Goal: Information Seeking & Learning: Learn about a topic

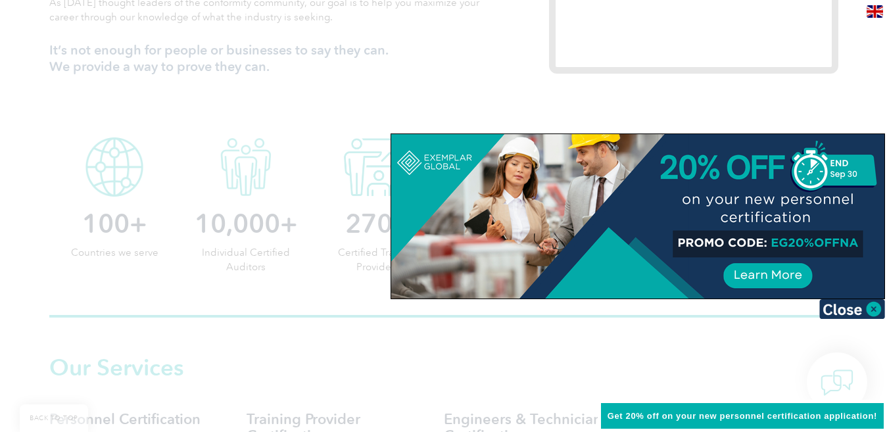
scroll to position [592, 0]
click at [878, 307] on img at bounding box center [852, 309] width 66 height 20
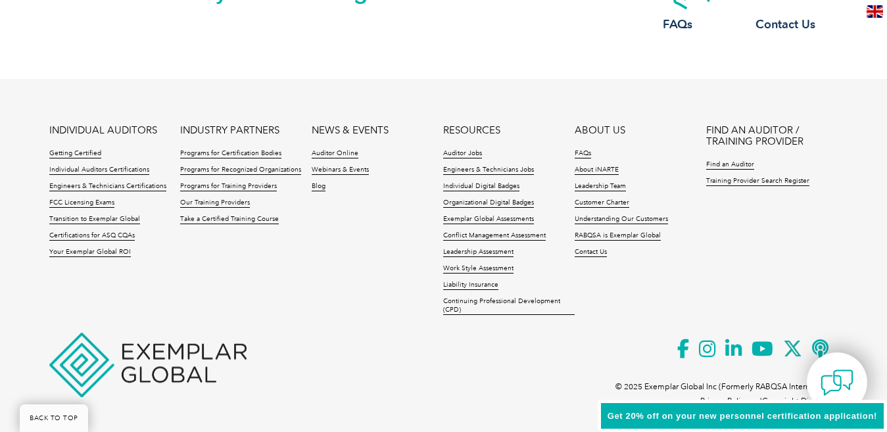
scroll to position [3177, 0]
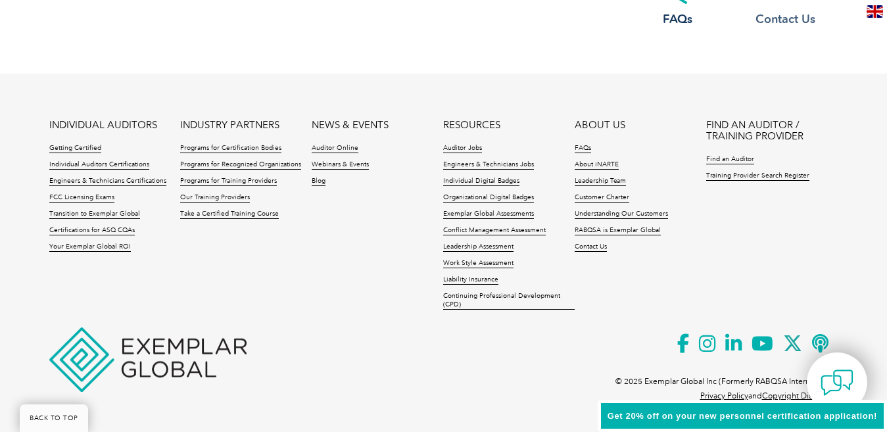
click at [792, 21] on h3 "Contact Us" at bounding box center [785, 19] width 105 height 16
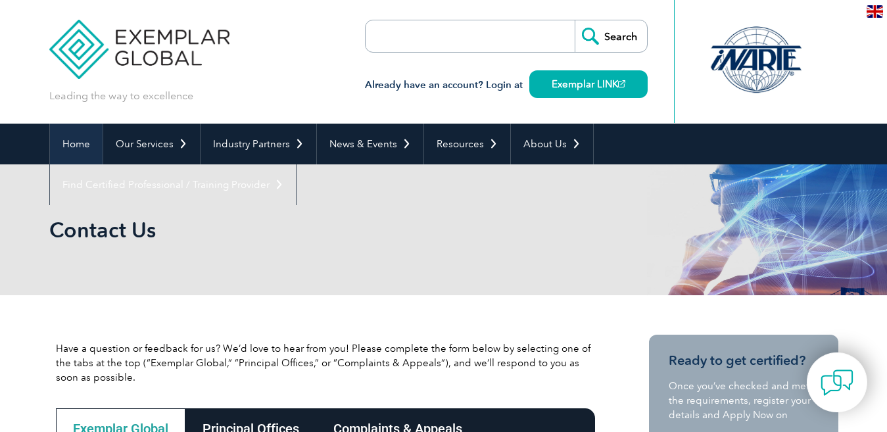
click at [77, 145] on link "Home" at bounding box center [76, 144] width 53 height 41
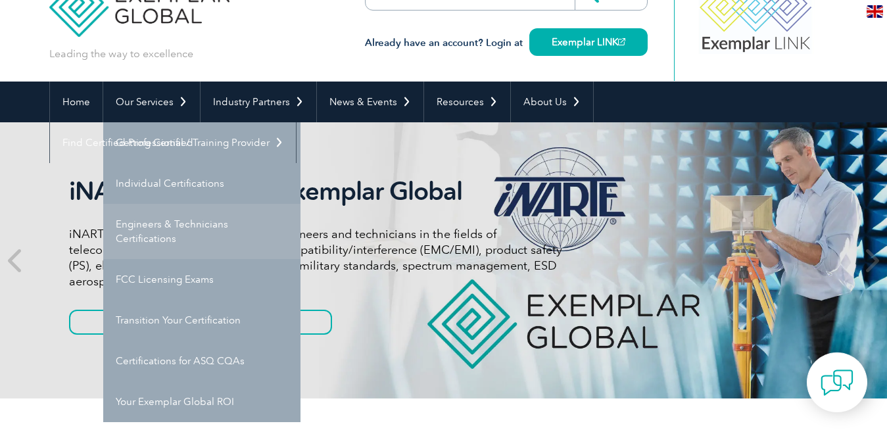
scroll to position [66, 0]
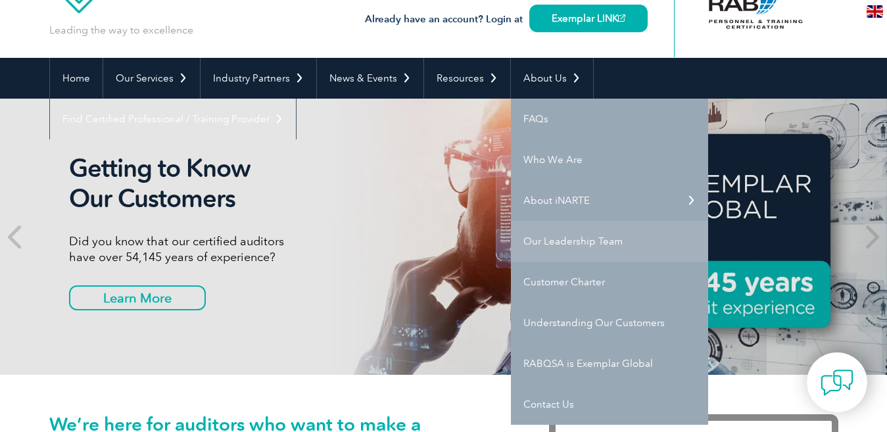
click at [614, 245] on link "Our Leadership Team" at bounding box center [609, 241] width 197 height 41
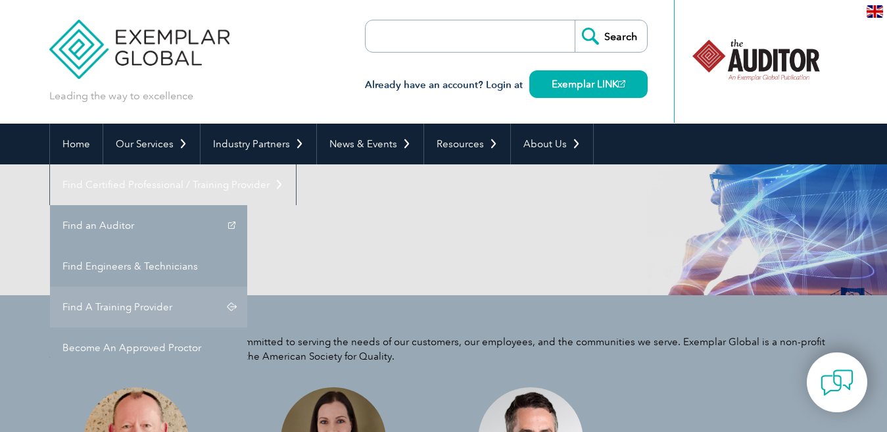
click at [247, 287] on link "Find A Training Provider" at bounding box center [148, 307] width 197 height 41
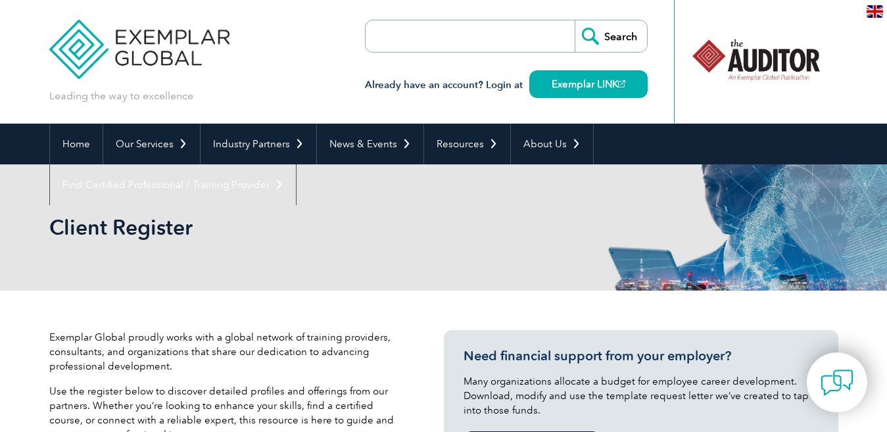
click at [501, 38] on input "search" at bounding box center [441, 36] width 138 height 32
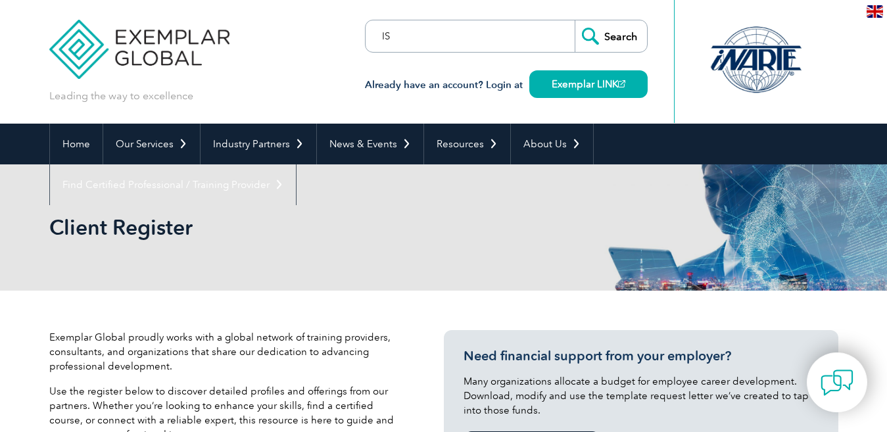
type input "I"
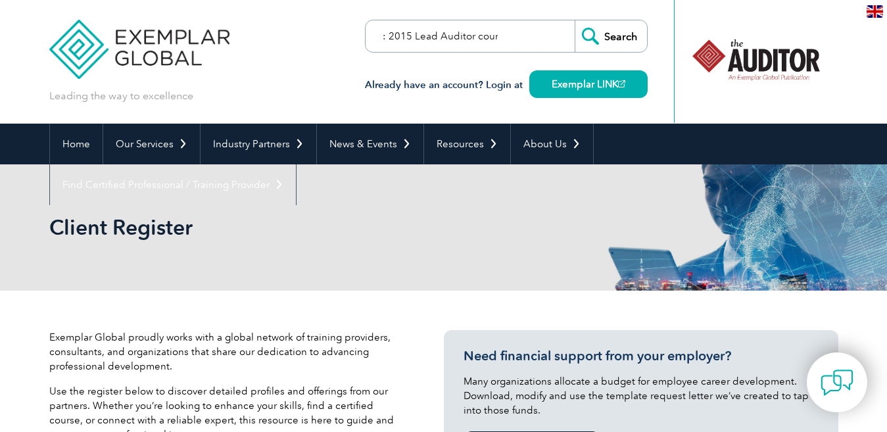
scroll to position [0, 48]
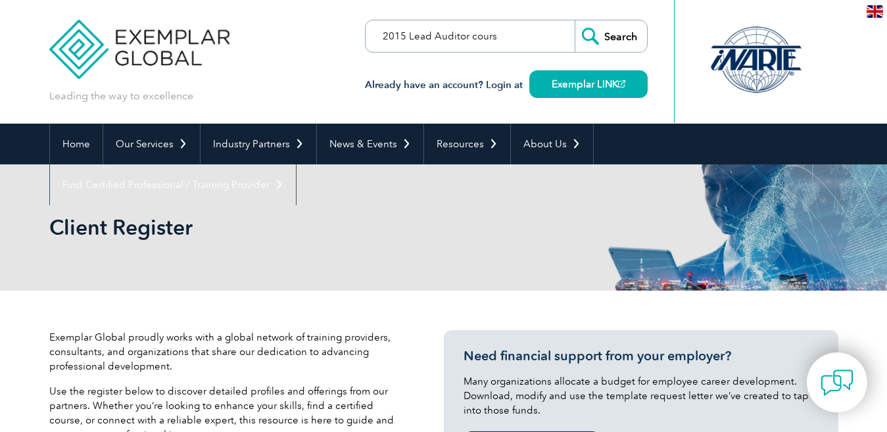
type input "ISO 9001: 2015 Lead Auditor course"
click at [575, 20] on input "Search" at bounding box center [611, 36] width 72 height 32
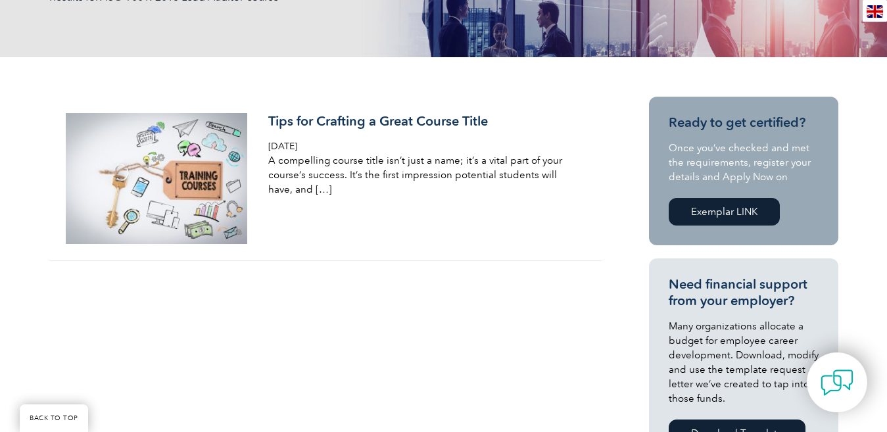
scroll to position [263, 0]
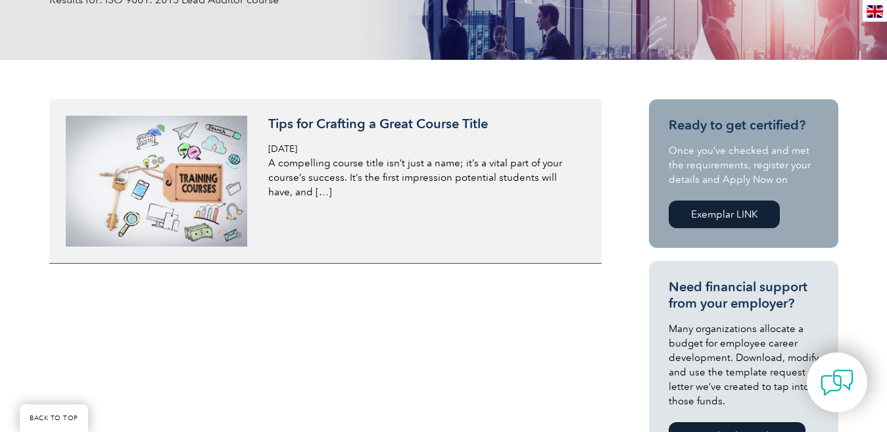
click at [296, 193] on p "A compelling course title isn’t just a name; it’s a vital part of your course’s…" at bounding box center [424, 177] width 312 height 43
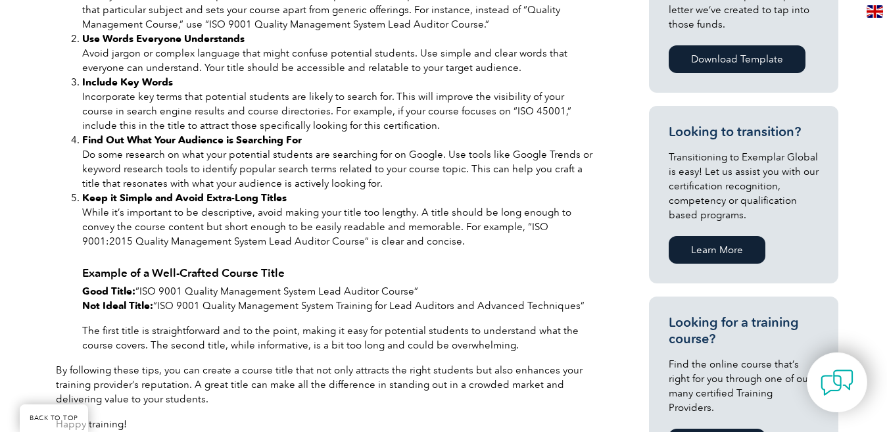
scroll to position [723, 0]
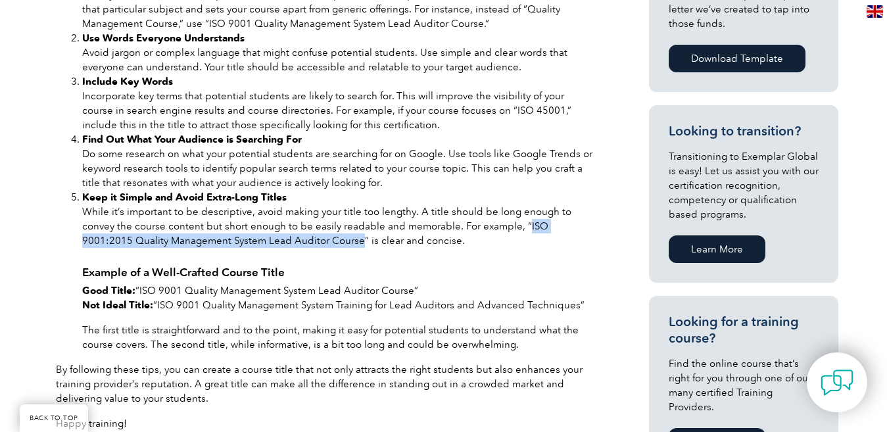
drag, startPoint x: 486, startPoint y: 212, endPoint x: 272, endPoint y: 229, distance: 214.5
click at [272, 229] on li "Keep it Simple and Avoid Extra-Long Titles While it’s important to be descripti…" at bounding box center [338, 219] width 513 height 58
copy li "ISO 9001:2015 Quality Management System Lead Auditor Course"
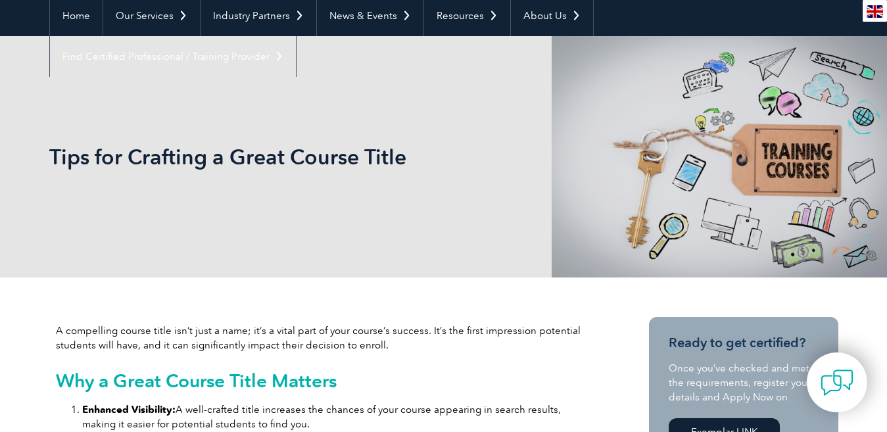
scroll to position [0, 0]
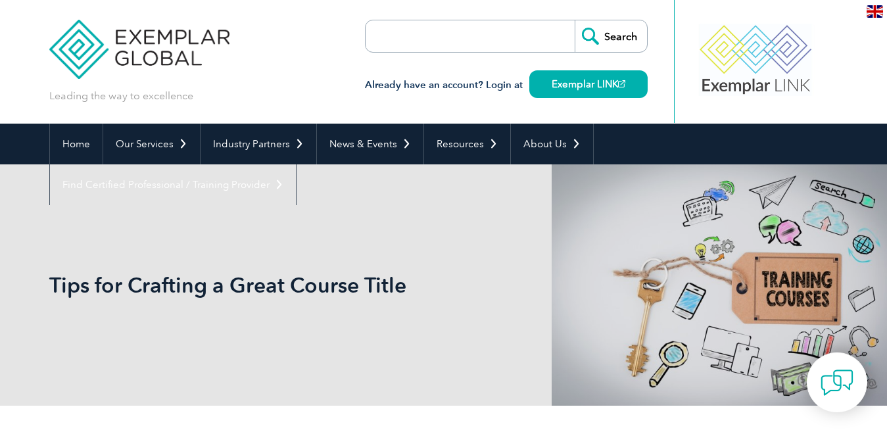
click at [420, 34] on input "search" at bounding box center [441, 36] width 138 height 32
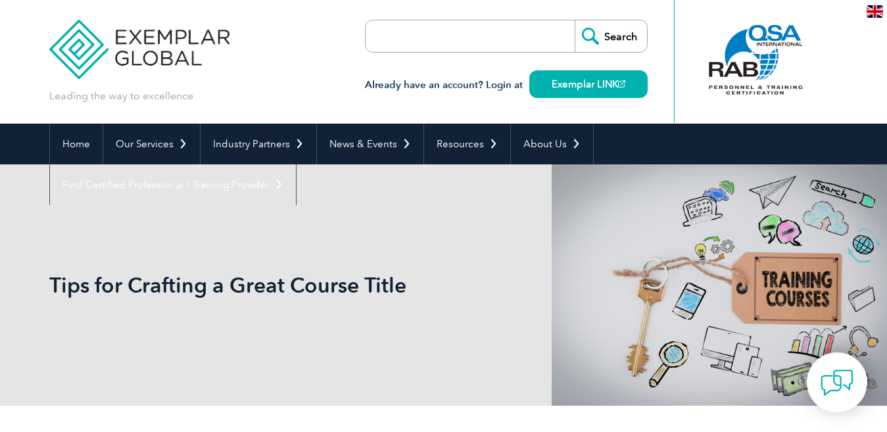
paste input "ISO 9001:2015 Quality Management System Lead Auditor Course"
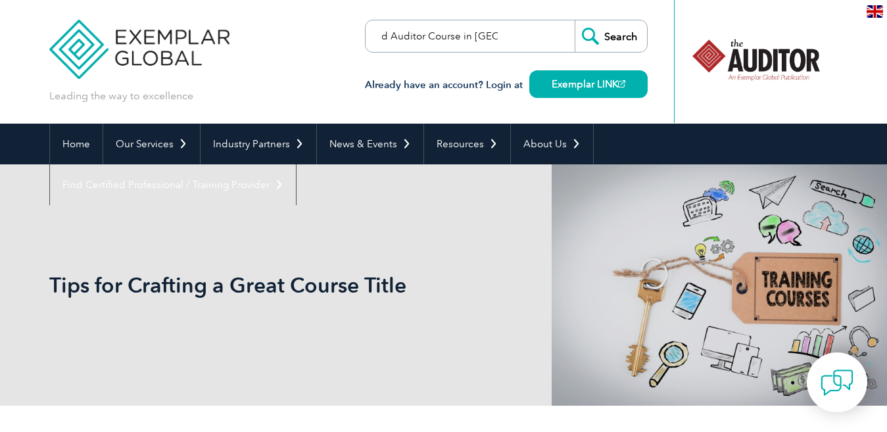
scroll to position [0, 229]
type input "ISO 9001:2015 Quality Management System Lead Auditor Course in Pakistan"
click at [575, 20] on input "Search" at bounding box center [611, 36] width 72 height 32
